Goal: Information Seeking & Learning: Find specific page/section

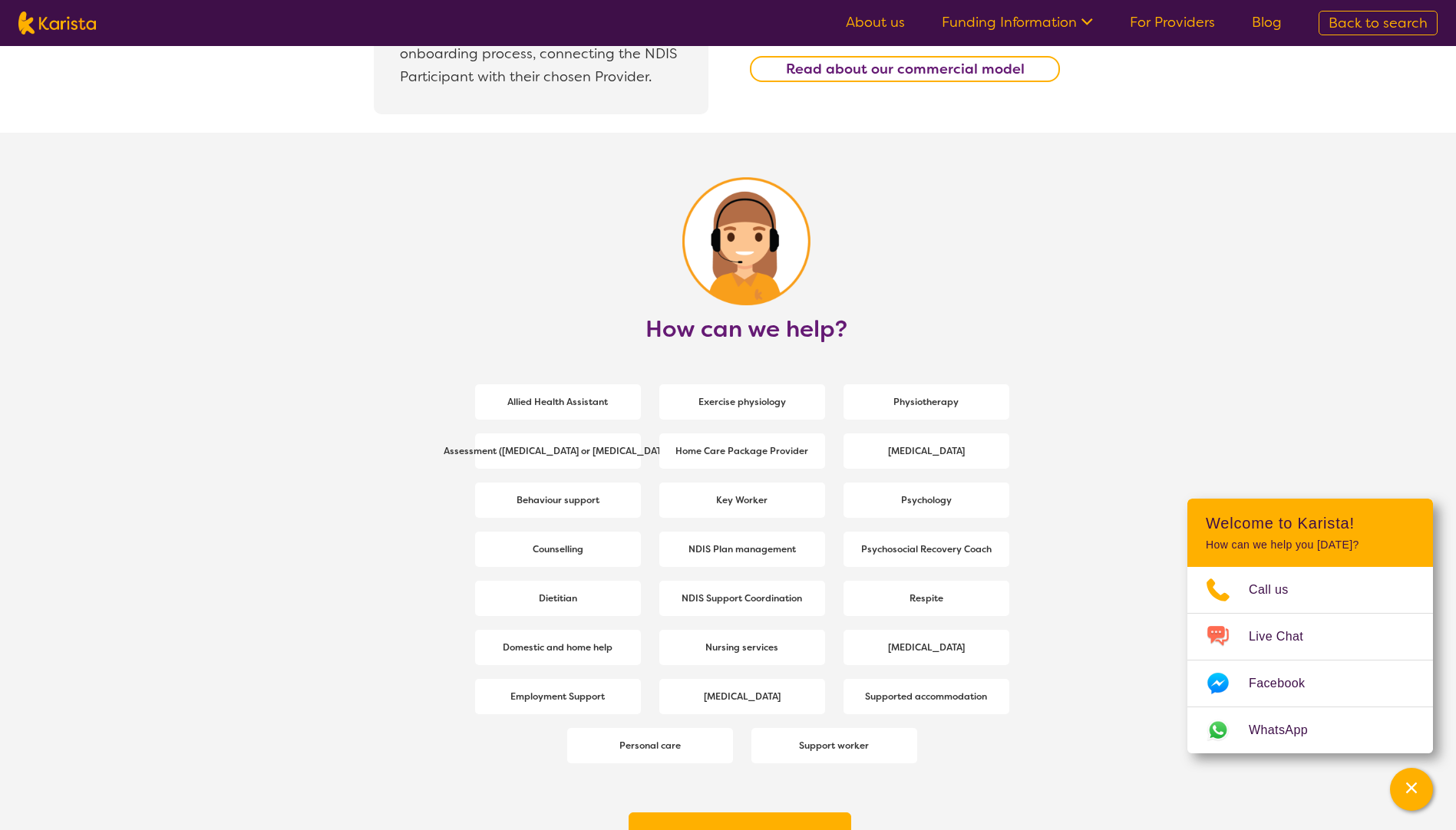
scroll to position [1804, 0]
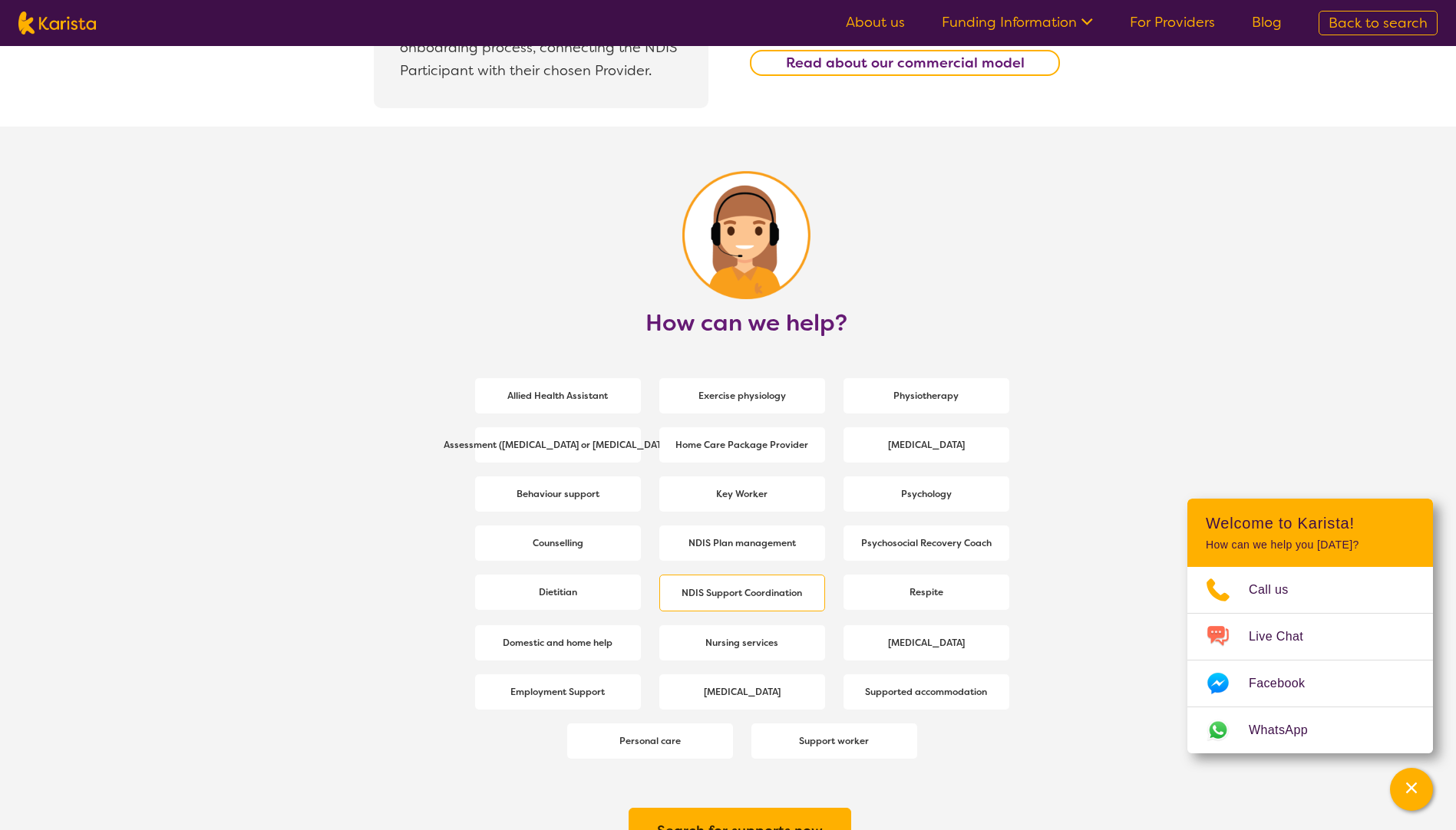
click at [784, 589] on b "NDIS Support Coordination" at bounding box center [742, 593] width 121 height 12
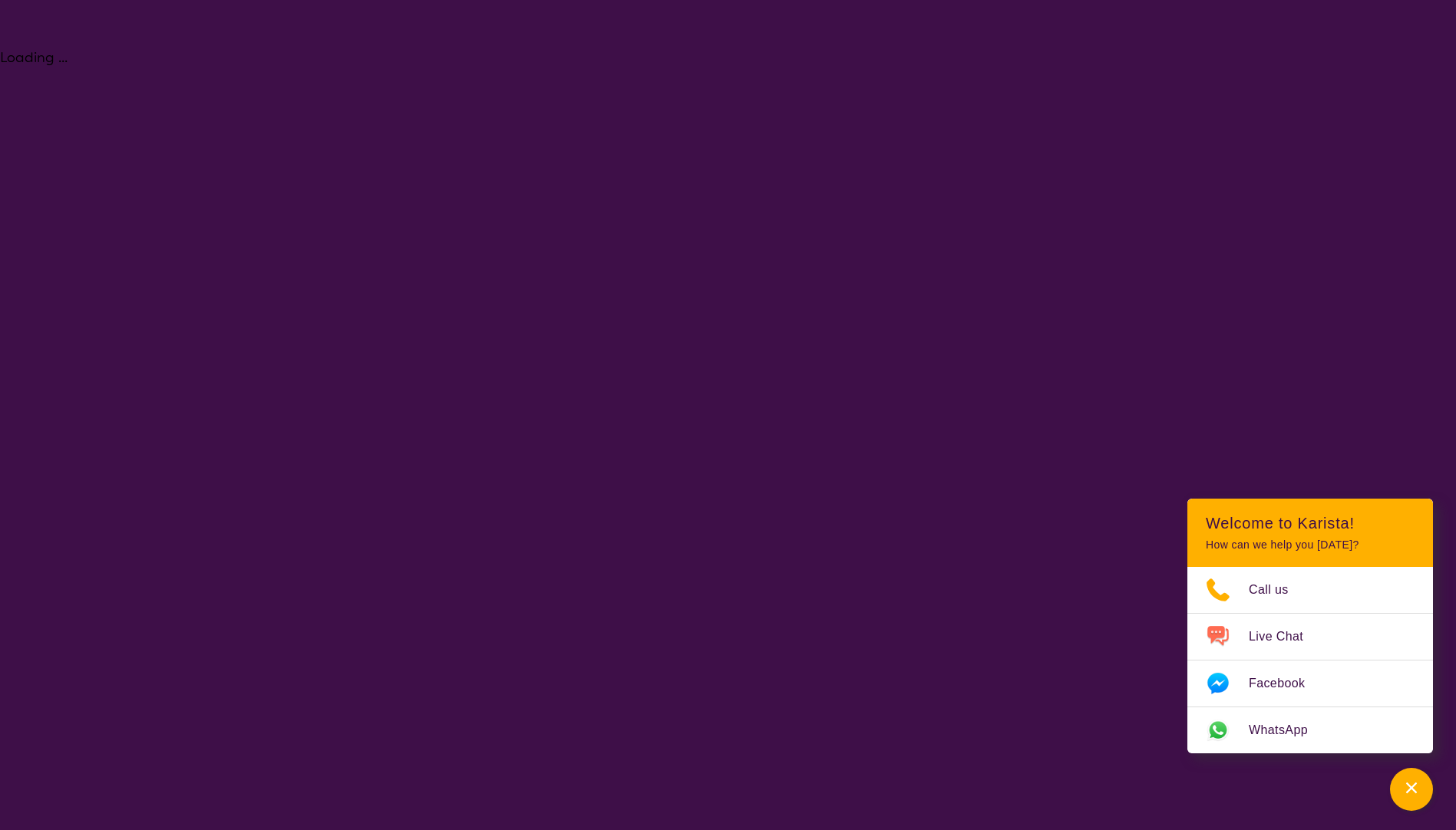
select select "NDIS Support Coordination"
select select "NDIS"
select select "NDIS Support Coordination"
select select "NDIS"
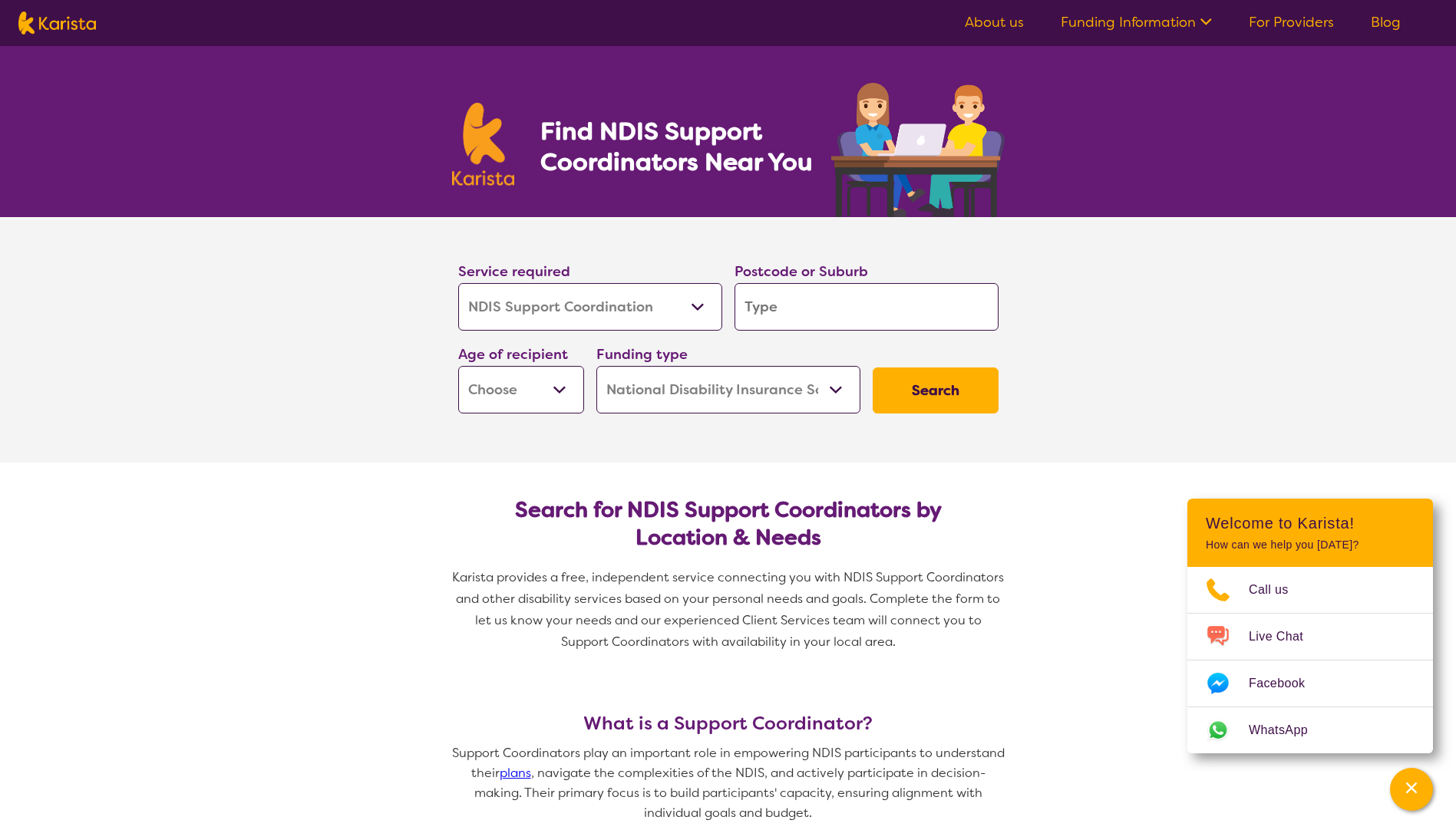
click at [783, 304] on input "search" at bounding box center [866, 307] width 264 height 48
type input "b"
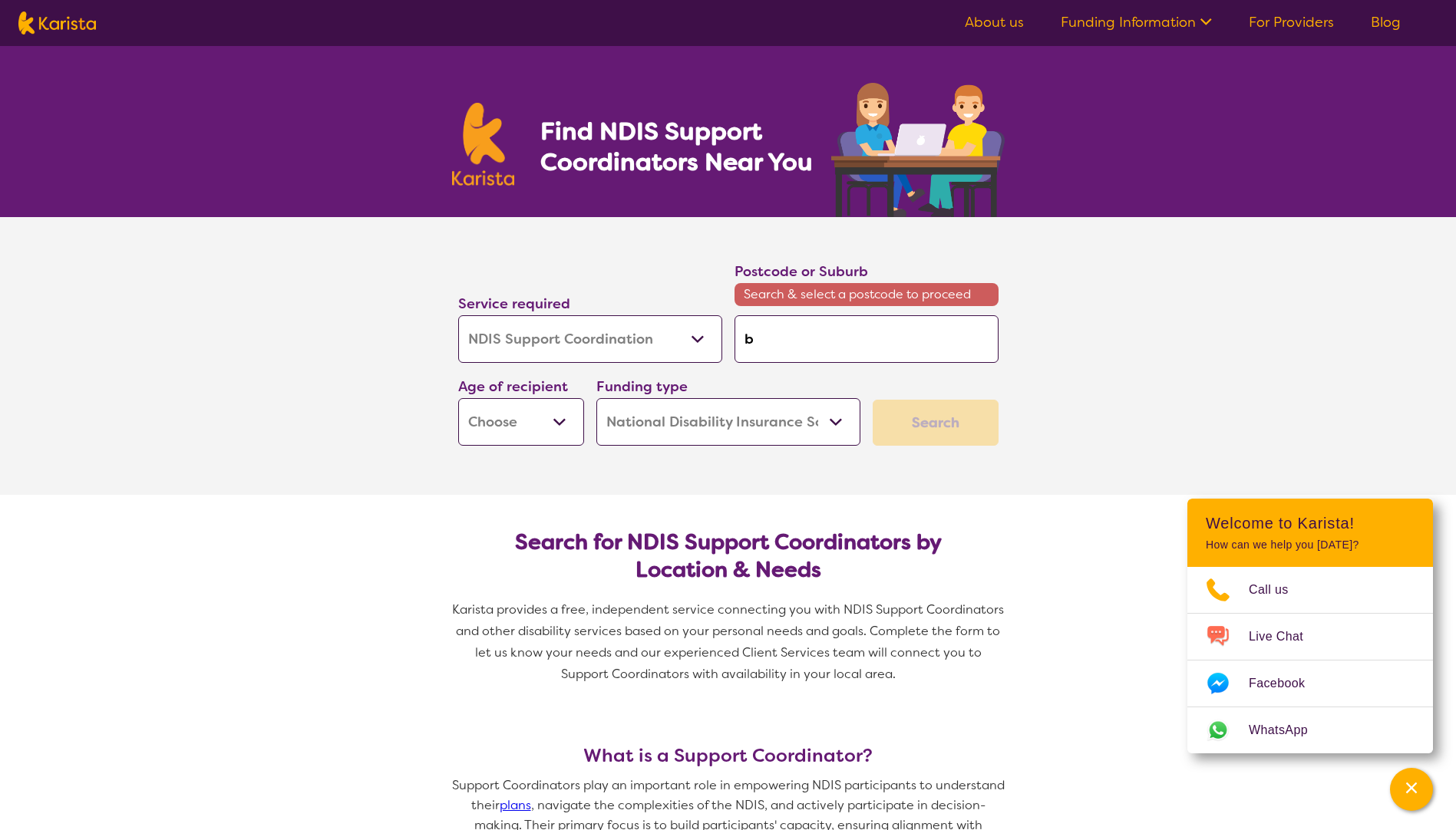
type input "by"
type input "byf"
type input "byfo"
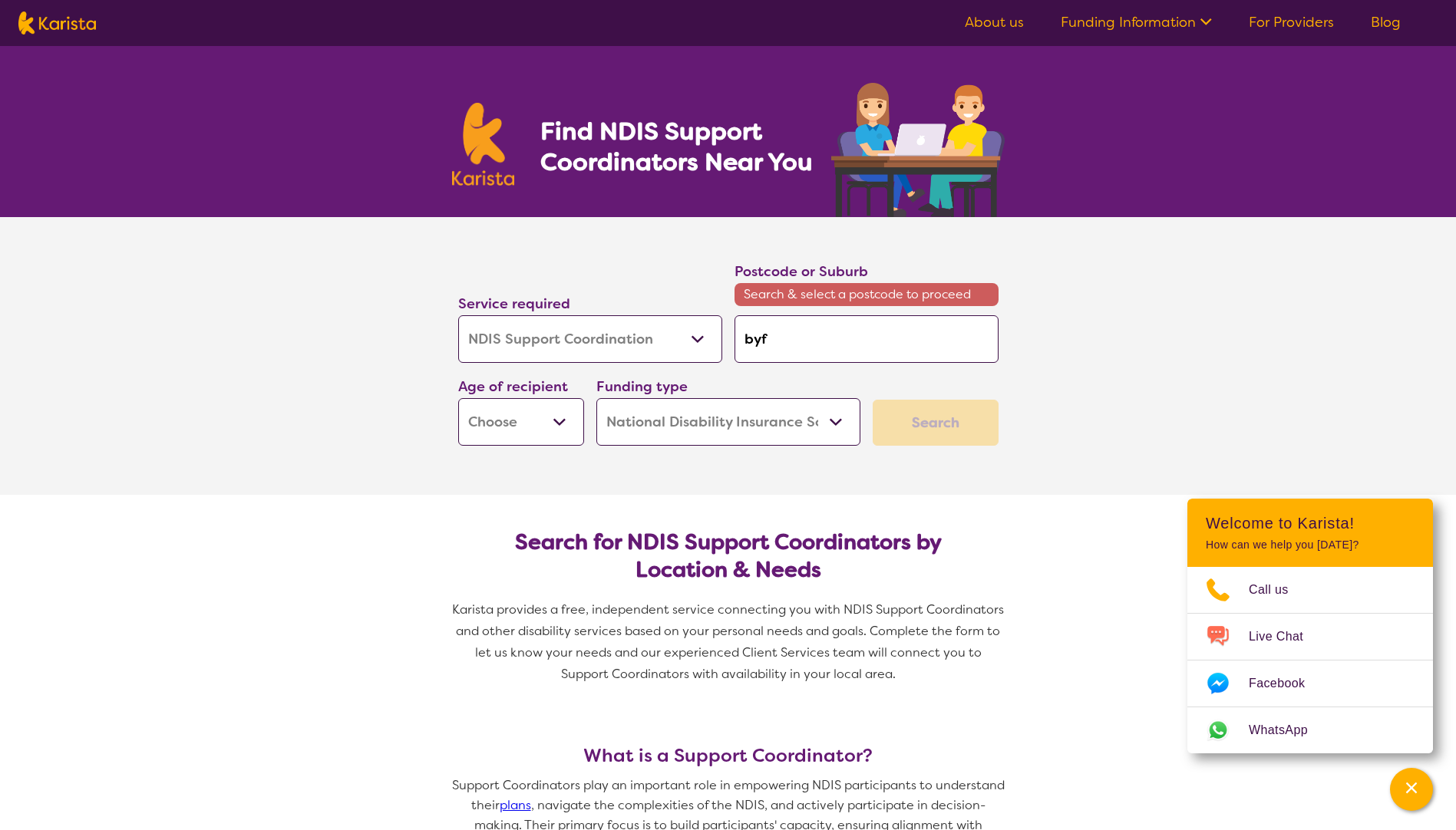
type input "byfo"
type input "byfor"
type input "[PERSON_NAME]"
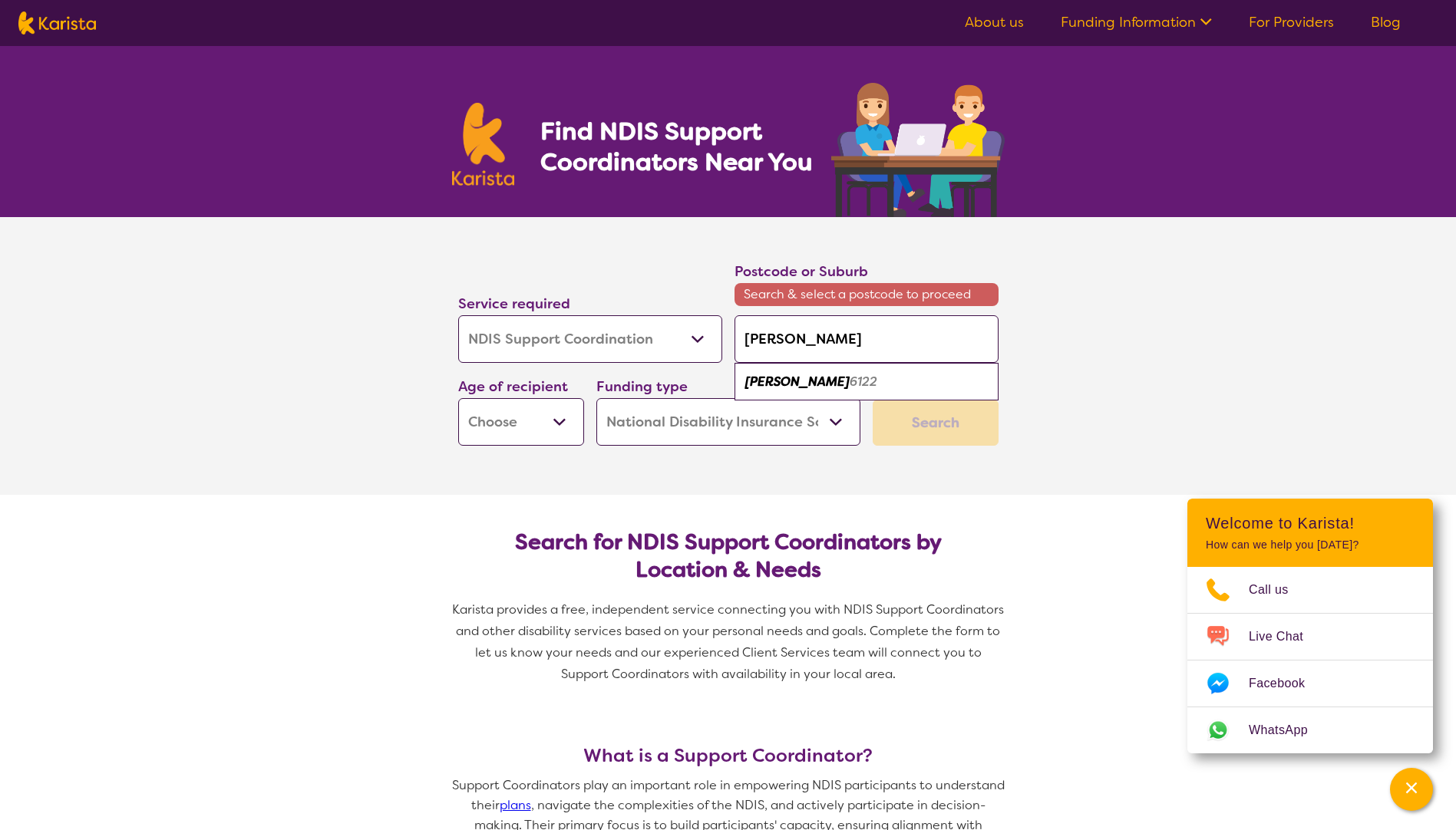
click at [849, 381] on em "6122" at bounding box center [863, 381] width 28 height 16
type input "6122"
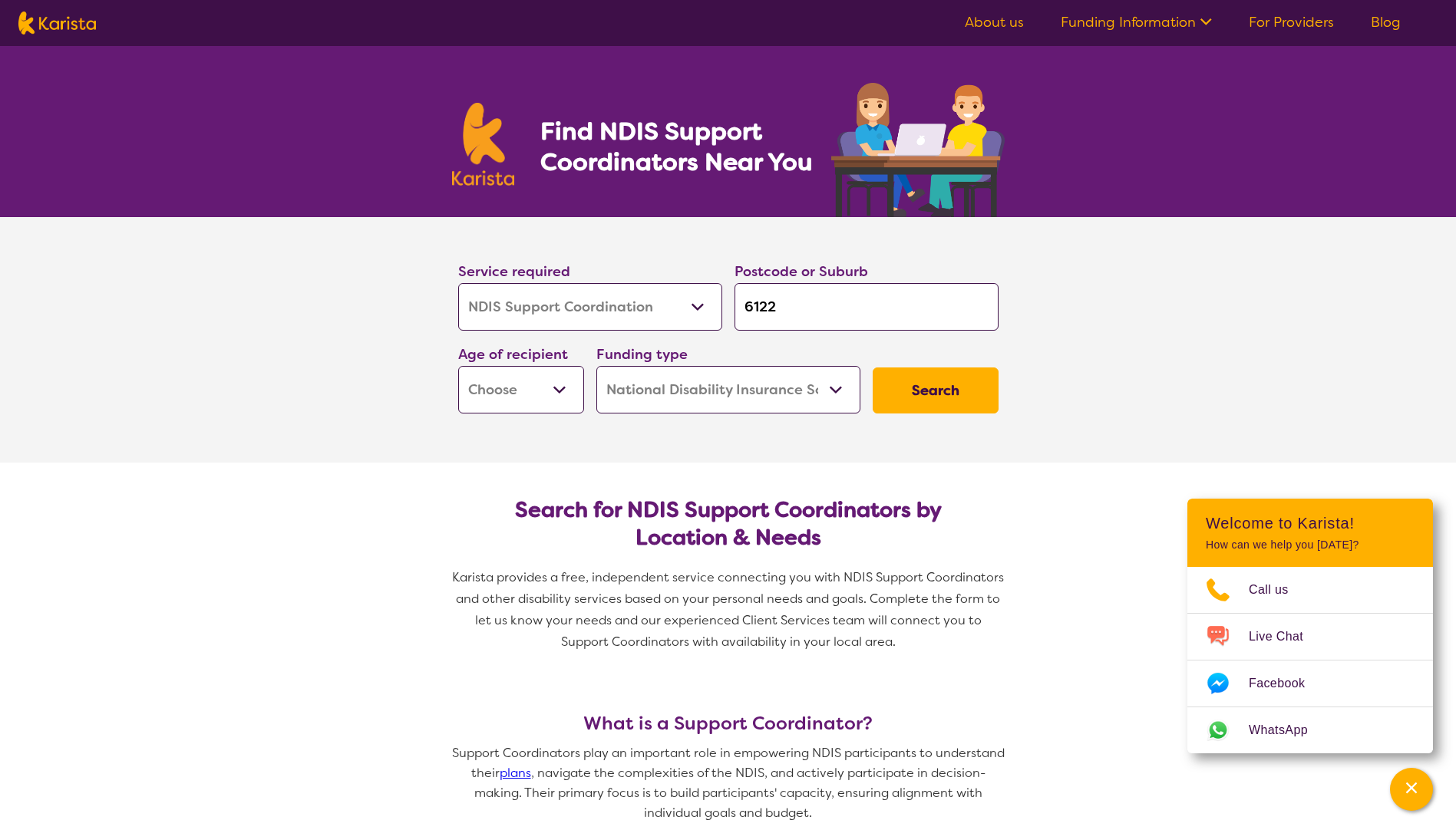
click at [563, 388] on select "Early Childhood - 0 to 9 Child - 10 to 11 Adolescent - 12 to 17 Adult - 18 to 6…" at bounding box center [521, 390] width 126 height 48
select select "EC"
click at [458, 366] on select "Early Childhood - 0 to 9 Child - 10 to 11 Adolescent - 12 to 17 Adult - 18 to 6…" at bounding box center [521, 390] width 126 height 48
select select "EC"
click at [950, 399] on button "Search" at bounding box center [936, 390] width 126 height 46
